Goal: Information Seeking & Learning: Understand process/instructions

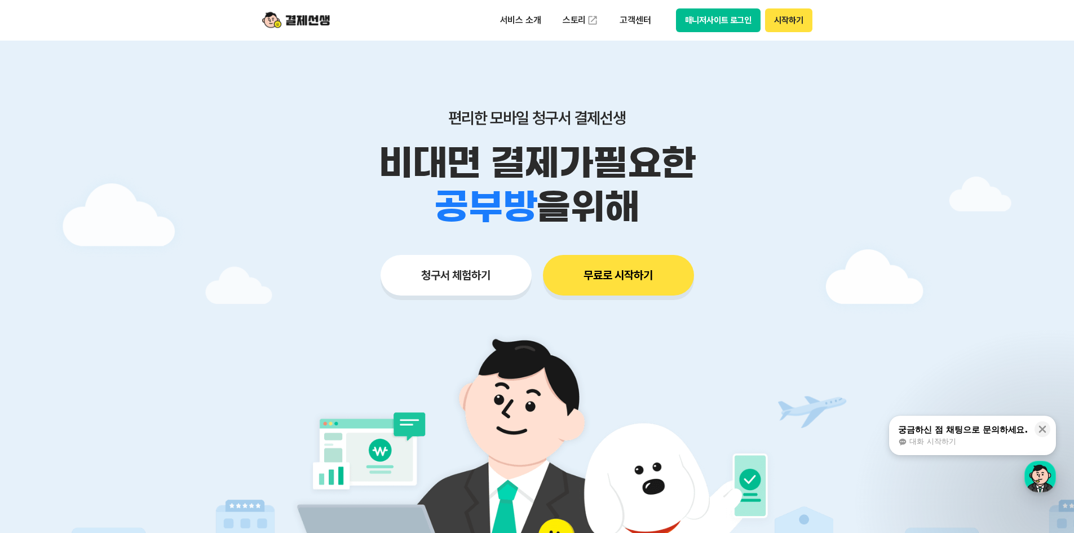
click at [704, 23] on button "매니저사이트 로그인" at bounding box center [718, 20] width 85 height 24
click at [646, 23] on p "고객센터" at bounding box center [635, 20] width 47 height 20
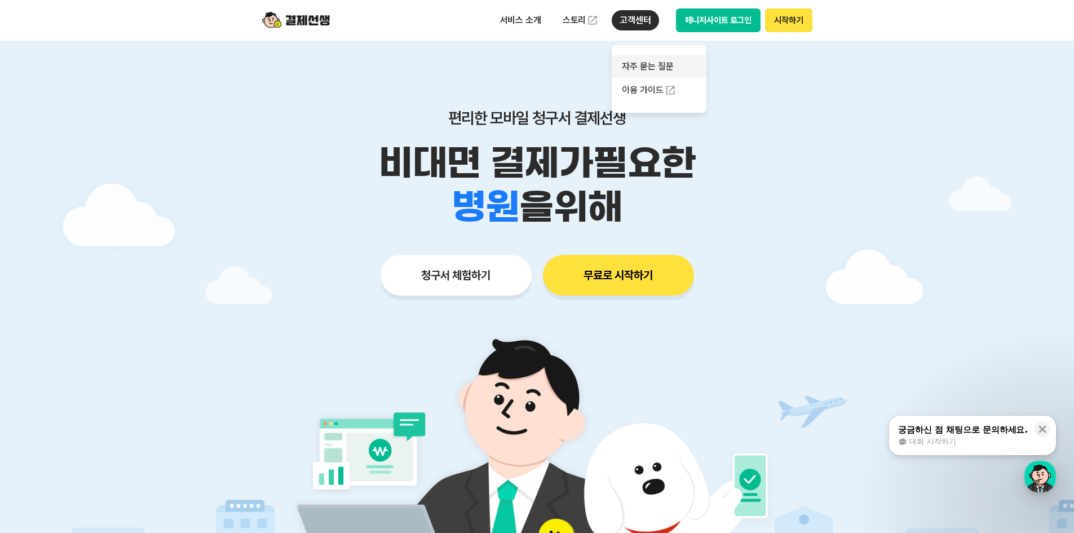
click at [648, 68] on link "자주 묻는 질문" at bounding box center [659, 66] width 95 height 23
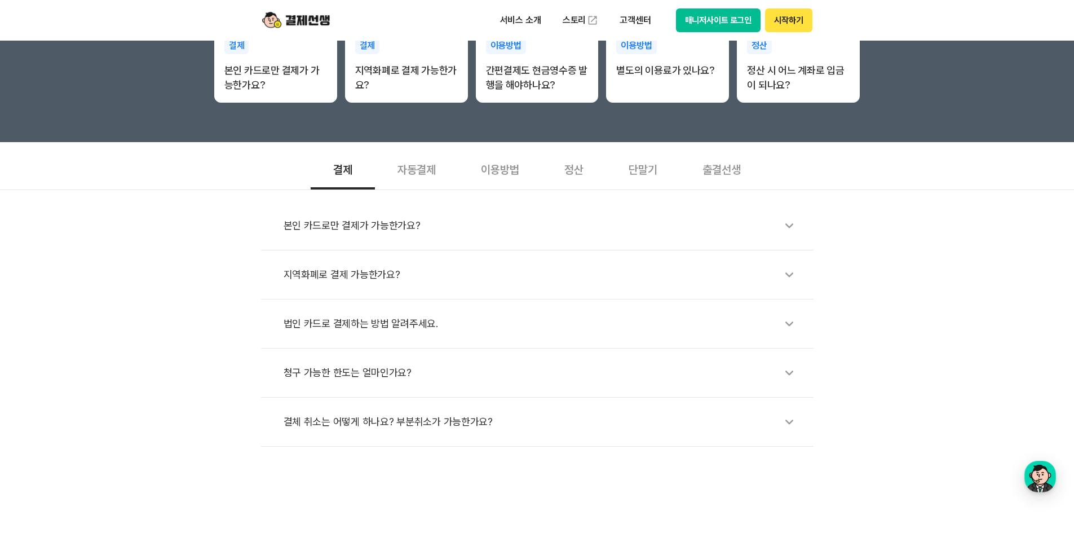
scroll to position [169, 0]
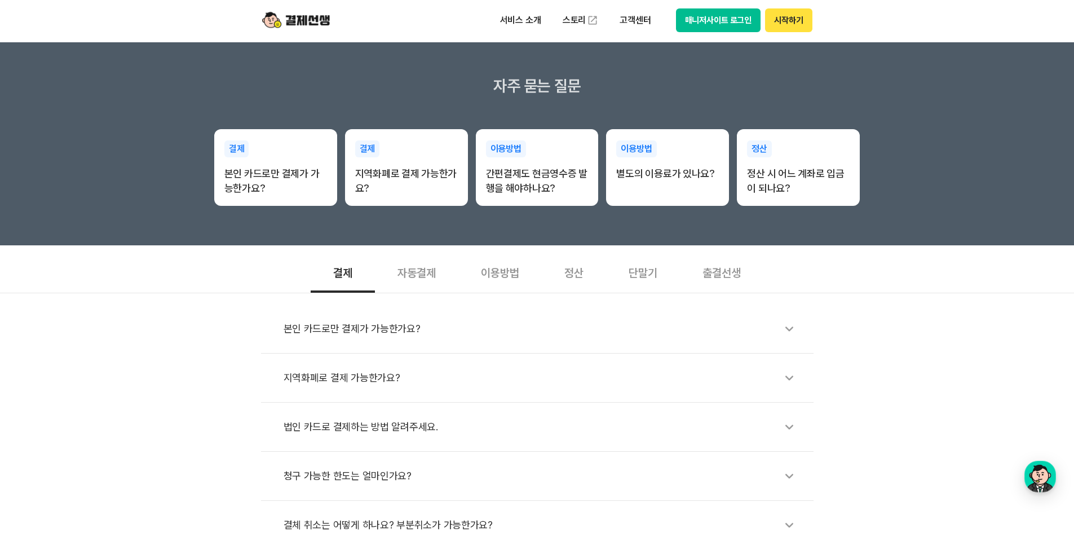
click at [414, 281] on div "자동결제" at bounding box center [416, 272] width 83 height 42
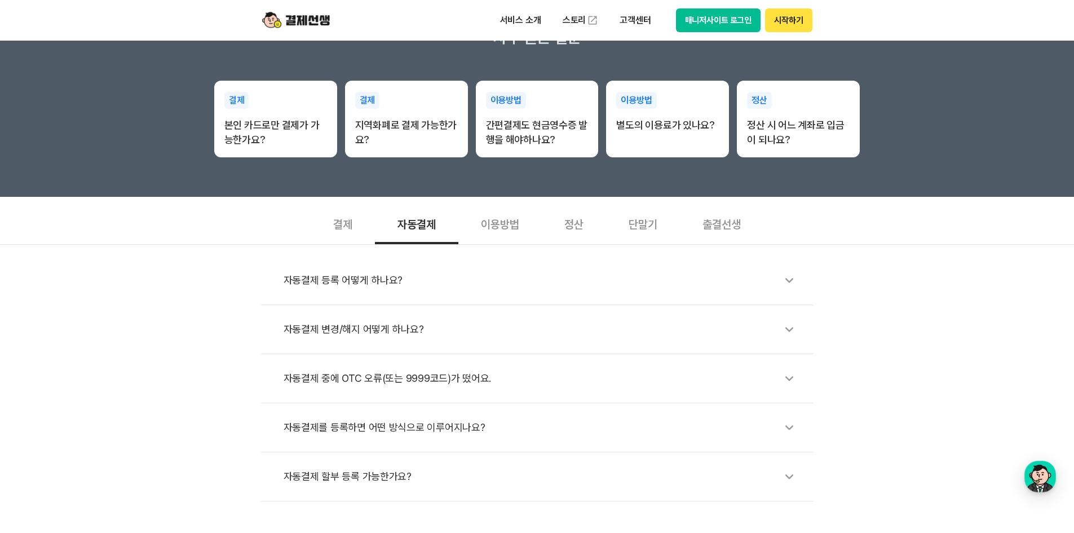
scroll to position [282, 0]
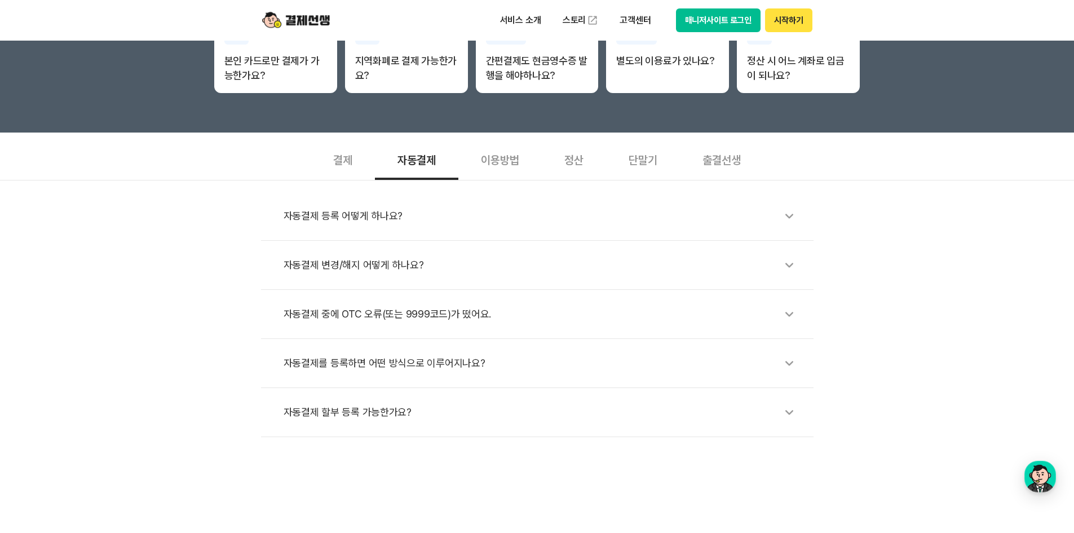
click at [511, 167] on div "이용방법" at bounding box center [499, 159] width 83 height 42
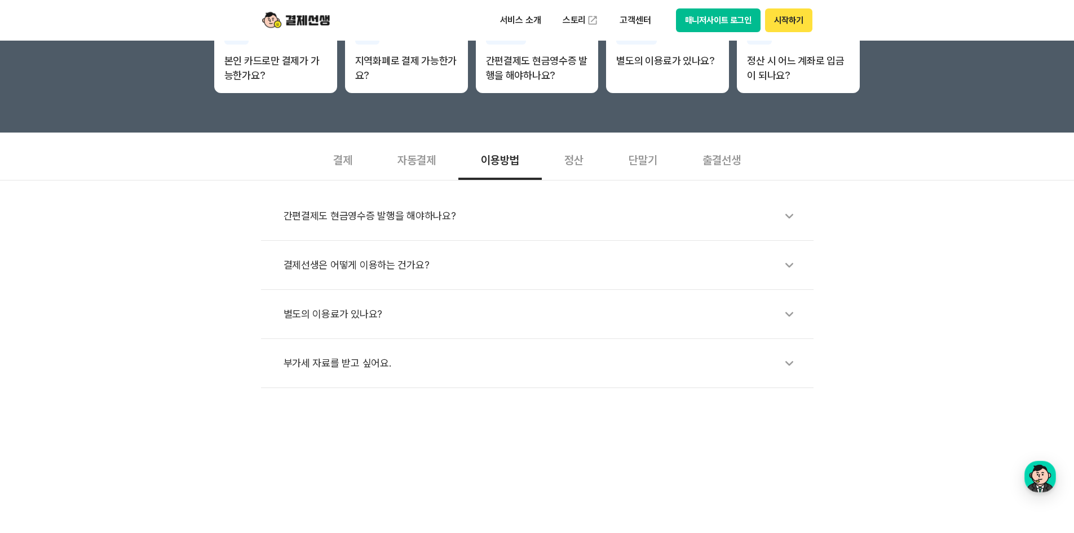
click at [450, 227] on div "간편결제도 현금영수증 발행을 해야하나요?" at bounding box center [543, 216] width 519 height 26
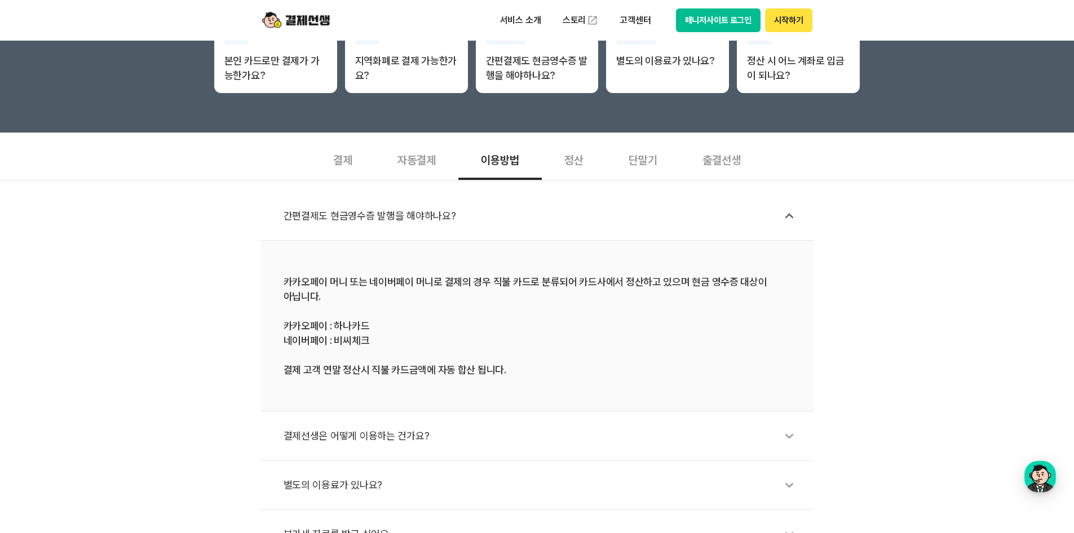
click at [450, 220] on div "간편결제도 현금영수증 발행을 해야하나요?" at bounding box center [543, 216] width 519 height 26
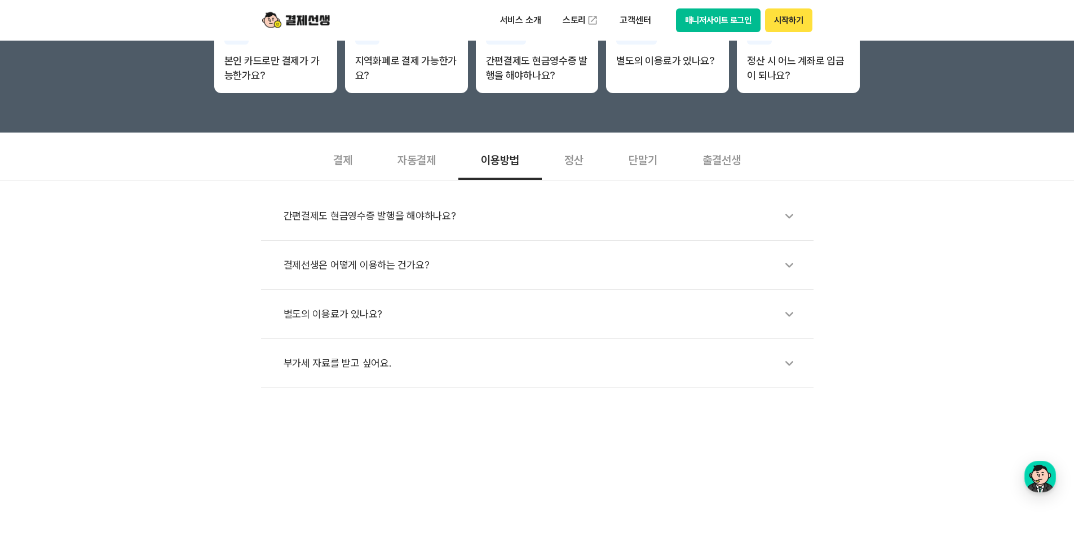
click at [578, 163] on div "정산" at bounding box center [574, 159] width 64 height 42
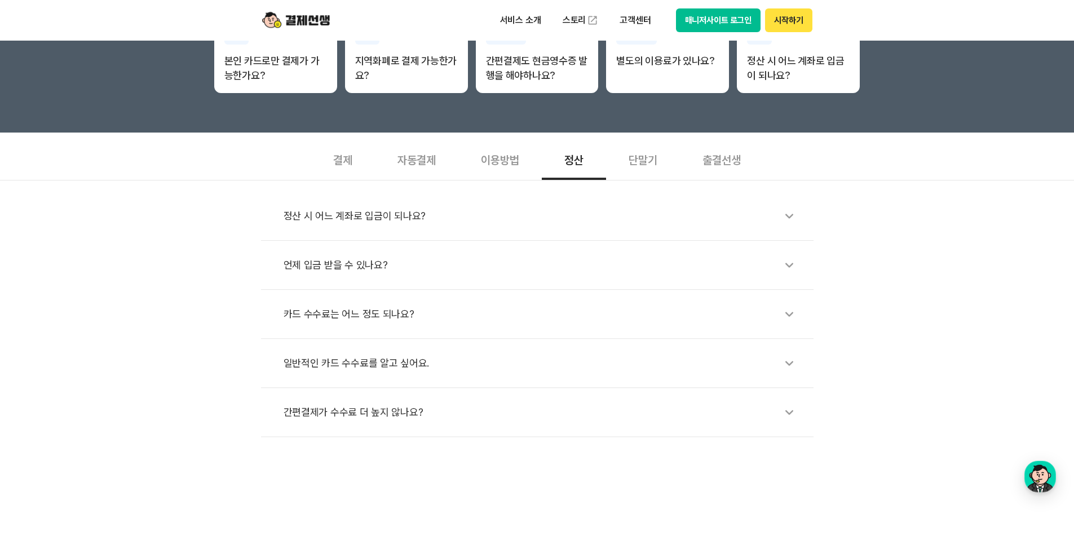
click at [651, 158] on div "단말기" at bounding box center [643, 159] width 74 height 42
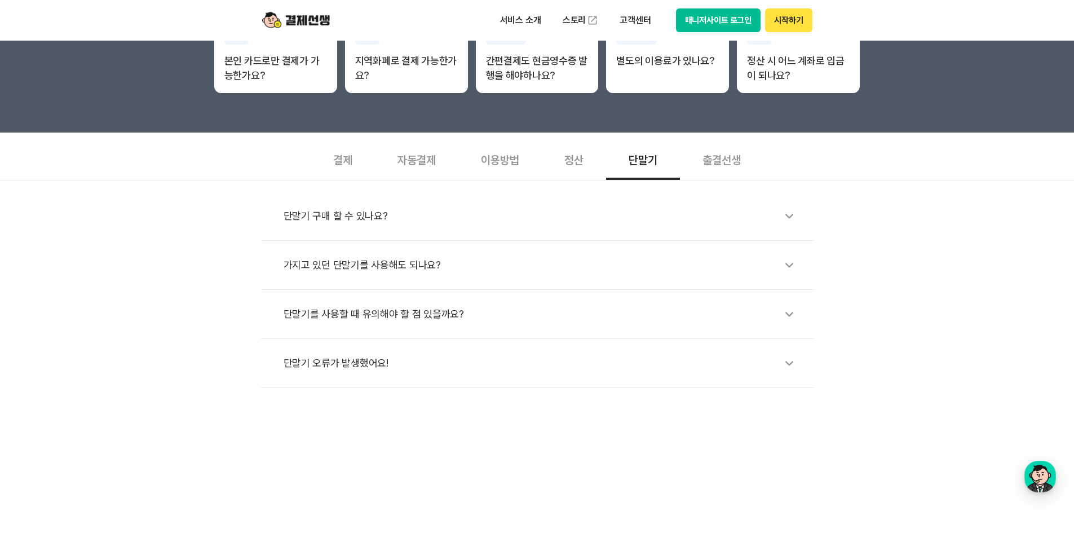
click at [744, 160] on div "출결선생" at bounding box center [721, 159] width 83 height 42
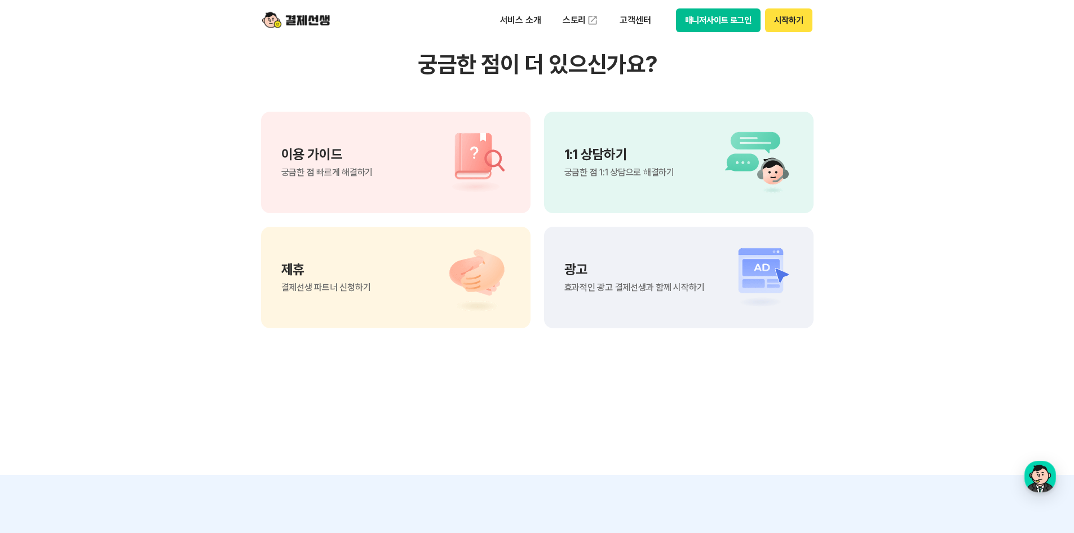
scroll to position [846, 0]
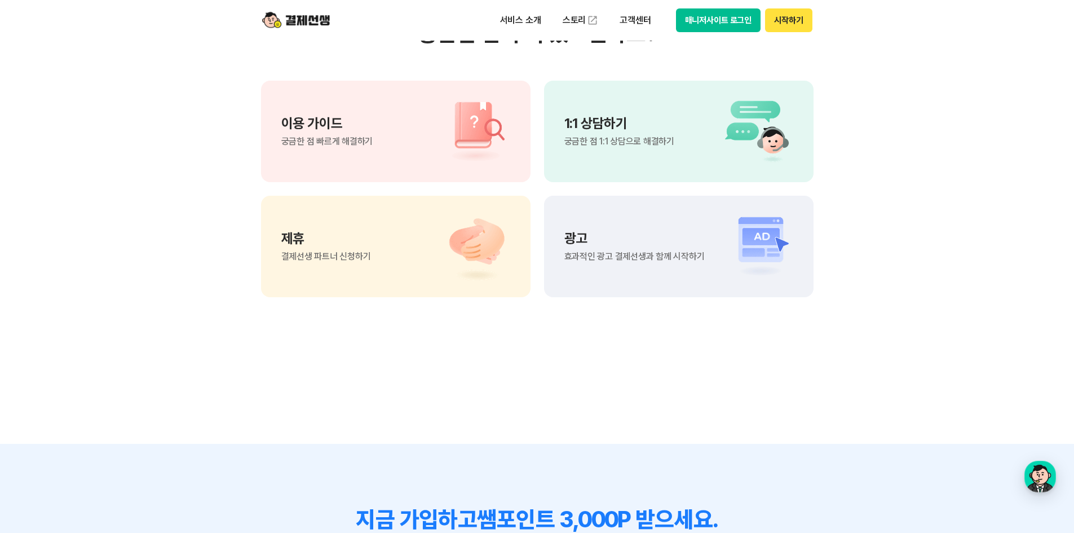
click at [424, 142] on div "이용 가이드 궁금한 점 빠르게 해결하기" at bounding box center [395, 131] width 269 height 101
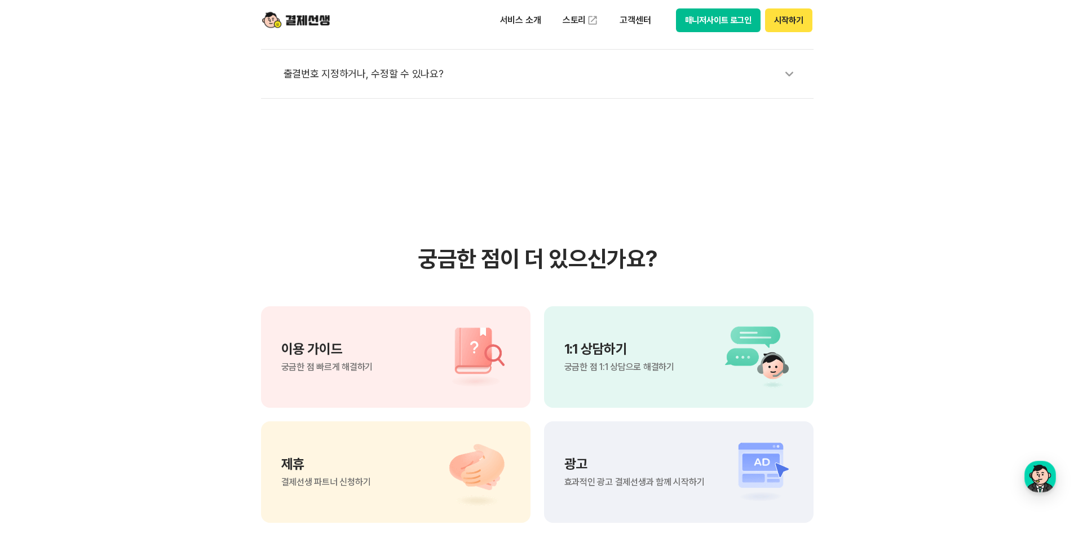
click at [439, 361] on img at bounding box center [470, 357] width 79 height 68
click at [321, 154] on section "궁금한 점이 더 있으신가요? 이용 가이드 궁금한 점 빠르게 해결하기 1:1 상담하기 궁금한 점 1:1 상담으로 해결하기 제휴 결제선생 파트너 …" at bounding box center [537, 384] width 1074 height 571
